Goal: Navigation & Orientation: Go to known website

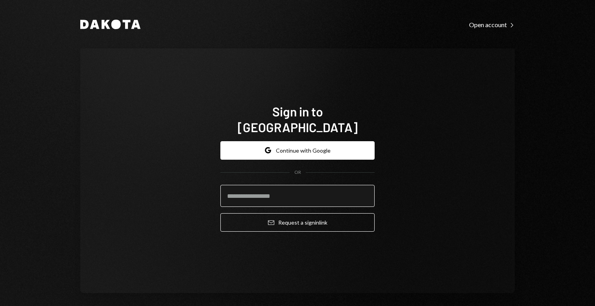
click at [286, 185] on input "email" at bounding box center [298, 196] width 154 height 22
type input "**********"
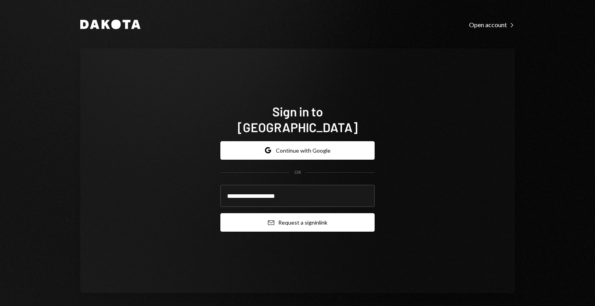
click at [289, 215] on button "Email Request a sign in link" at bounding box center [298, 222] width 154 height 19
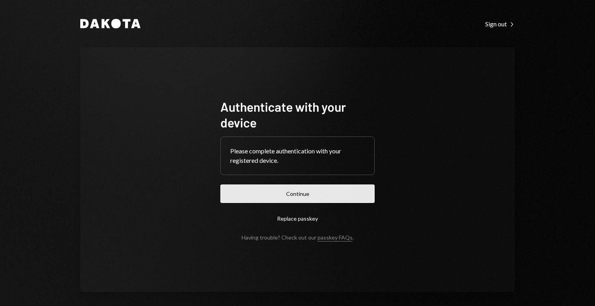
click at [271, 191] on button "Continue" at bounding box center [298, 194] width 154 height 19
